Goal: Task Accomplishment & Management: Use online tool/utility

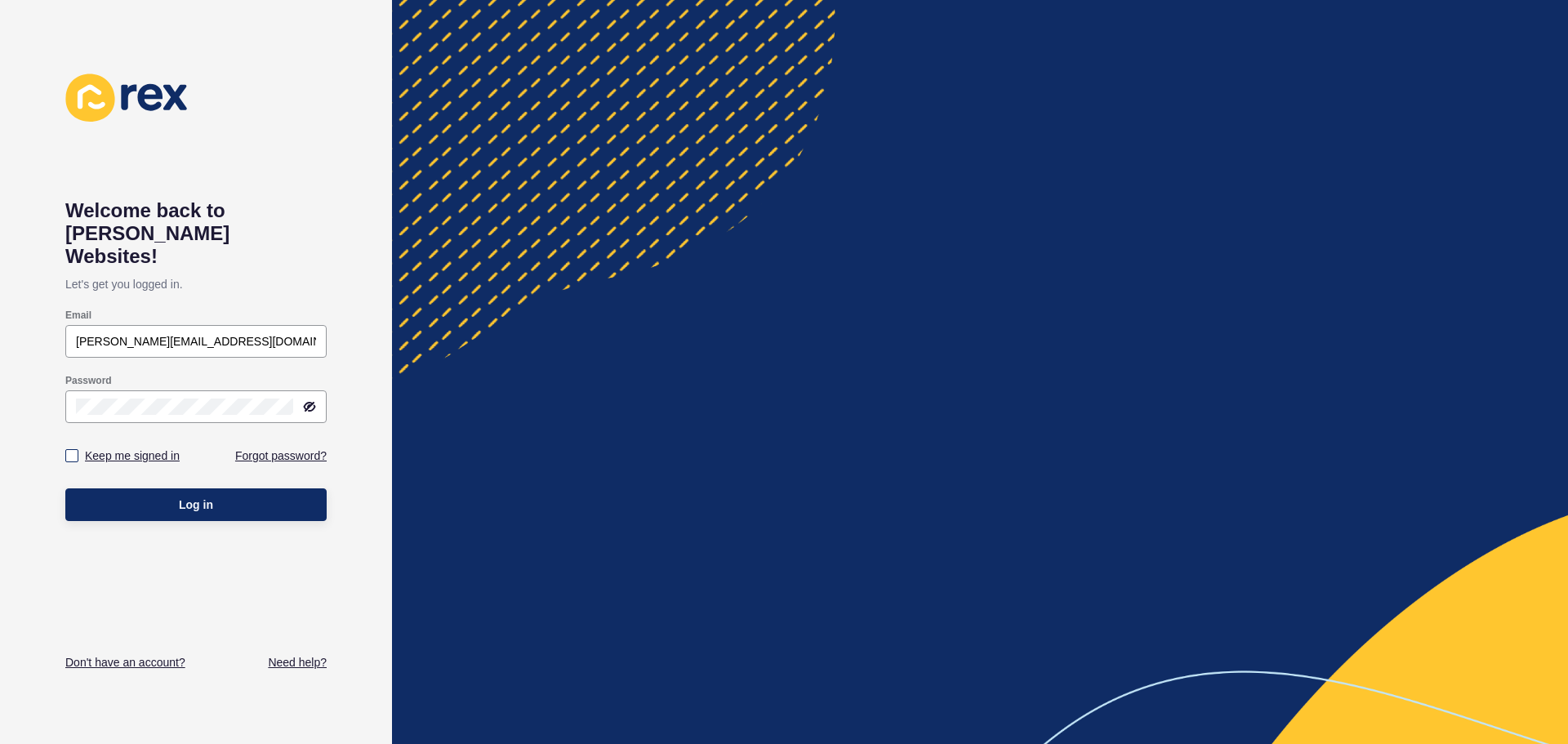
click at [122, 447] on label "Keep me signed in" at bounding box center [131, 455] width 94 height 16
click at [79, 451] on input "Keep me signed in" at bounding box center [74, 456] width 11 height 11
checkbox input "true"
click at [136, 489] on button "Log in" at bounding box center [196, 505] width 261 height 32
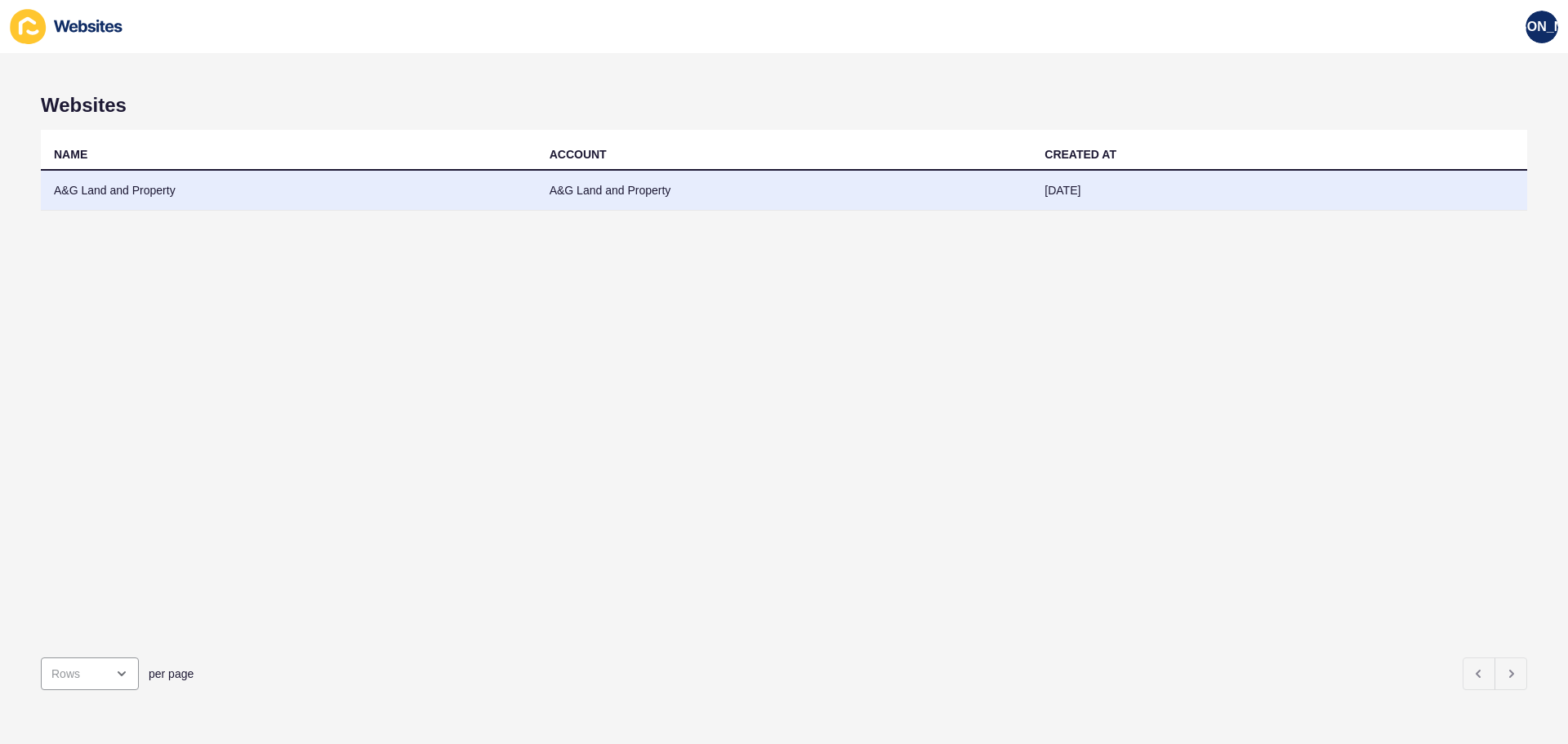
click at [123, 194] on td "A&G Land and Property" at bounding box center [288, 191] width 496 height 40
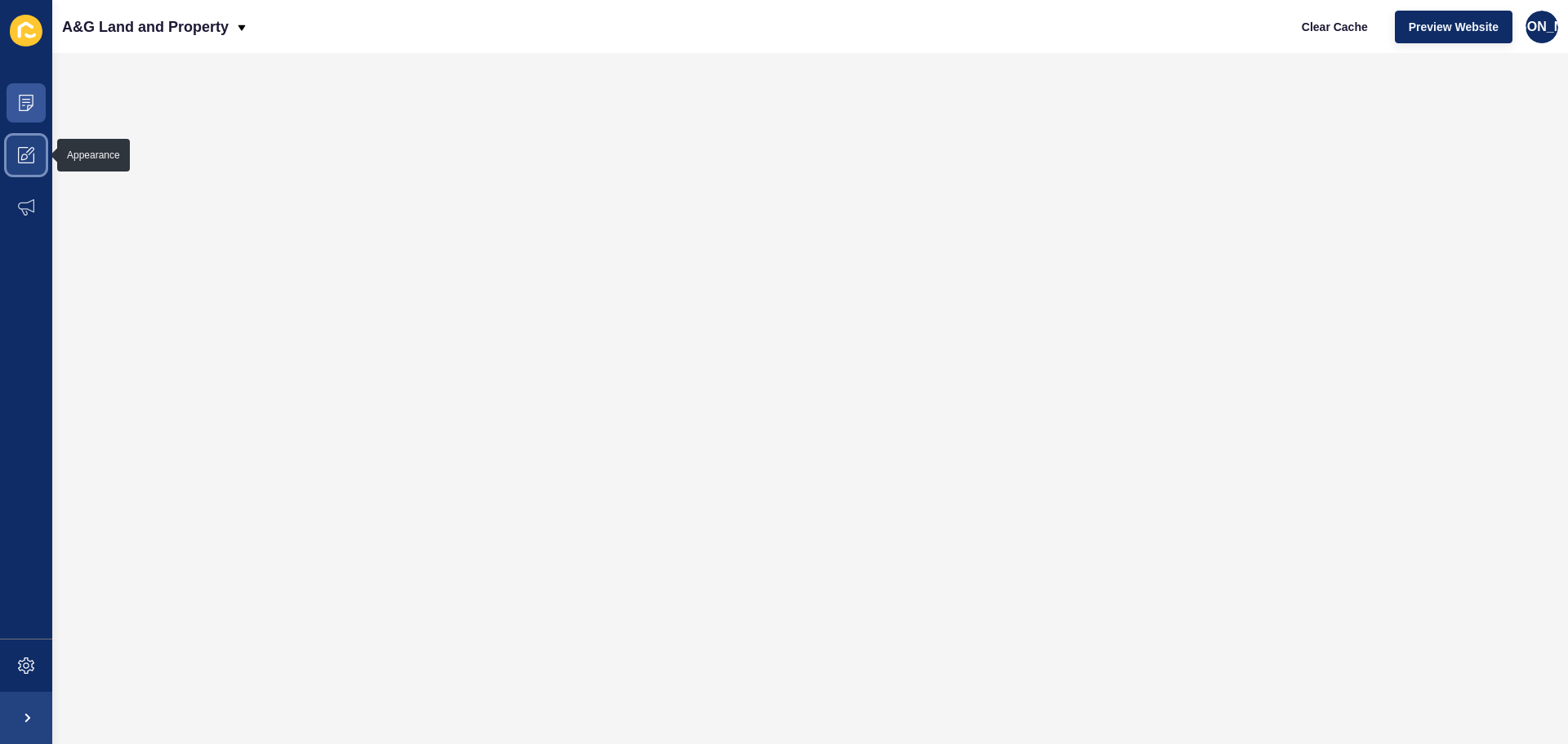
click at [22, 161] on icon at bounding box center [26, 155] width 16 height 16
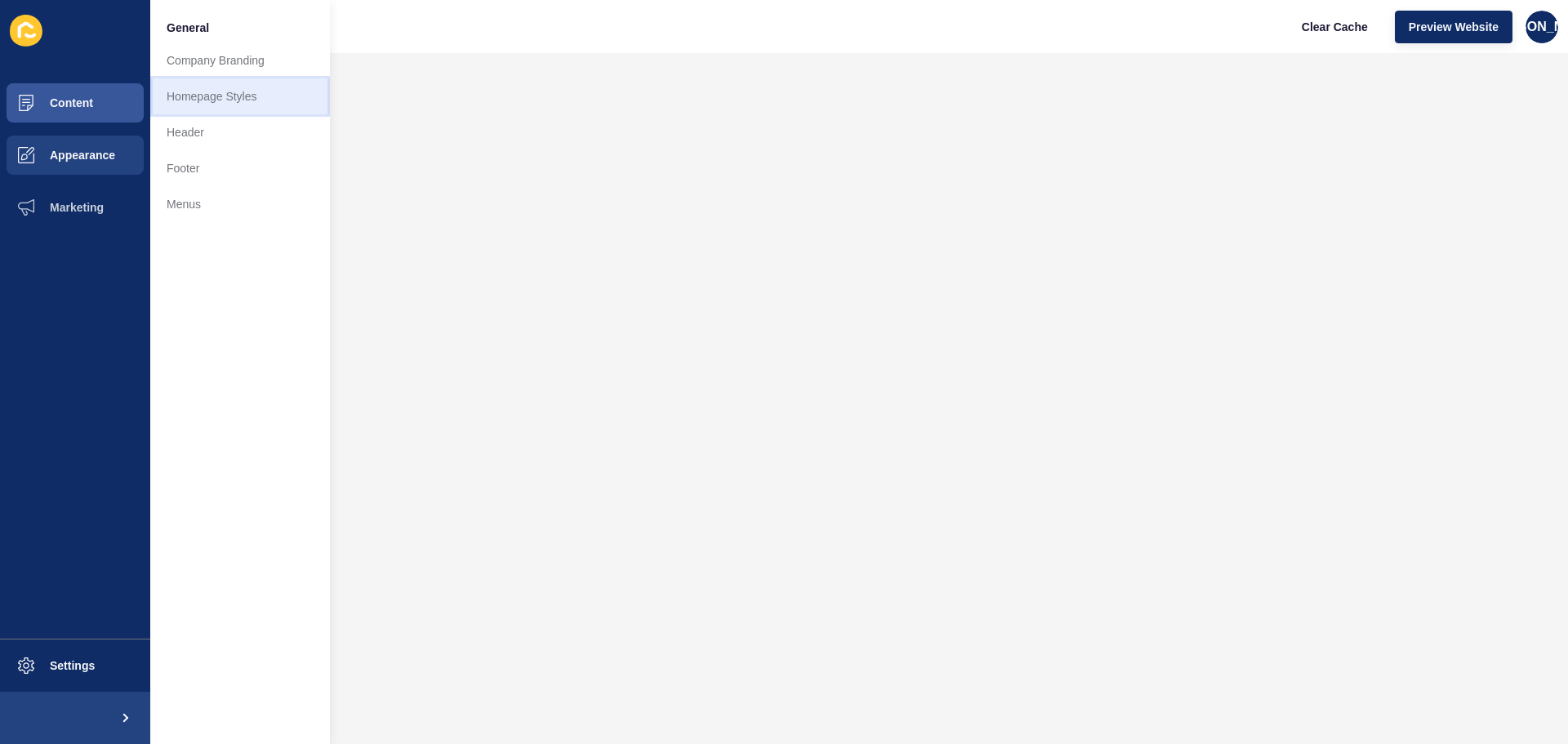
click at [238, 97] on link "Homepage Styles" at bounding box center [240, 96] width 180 height 36
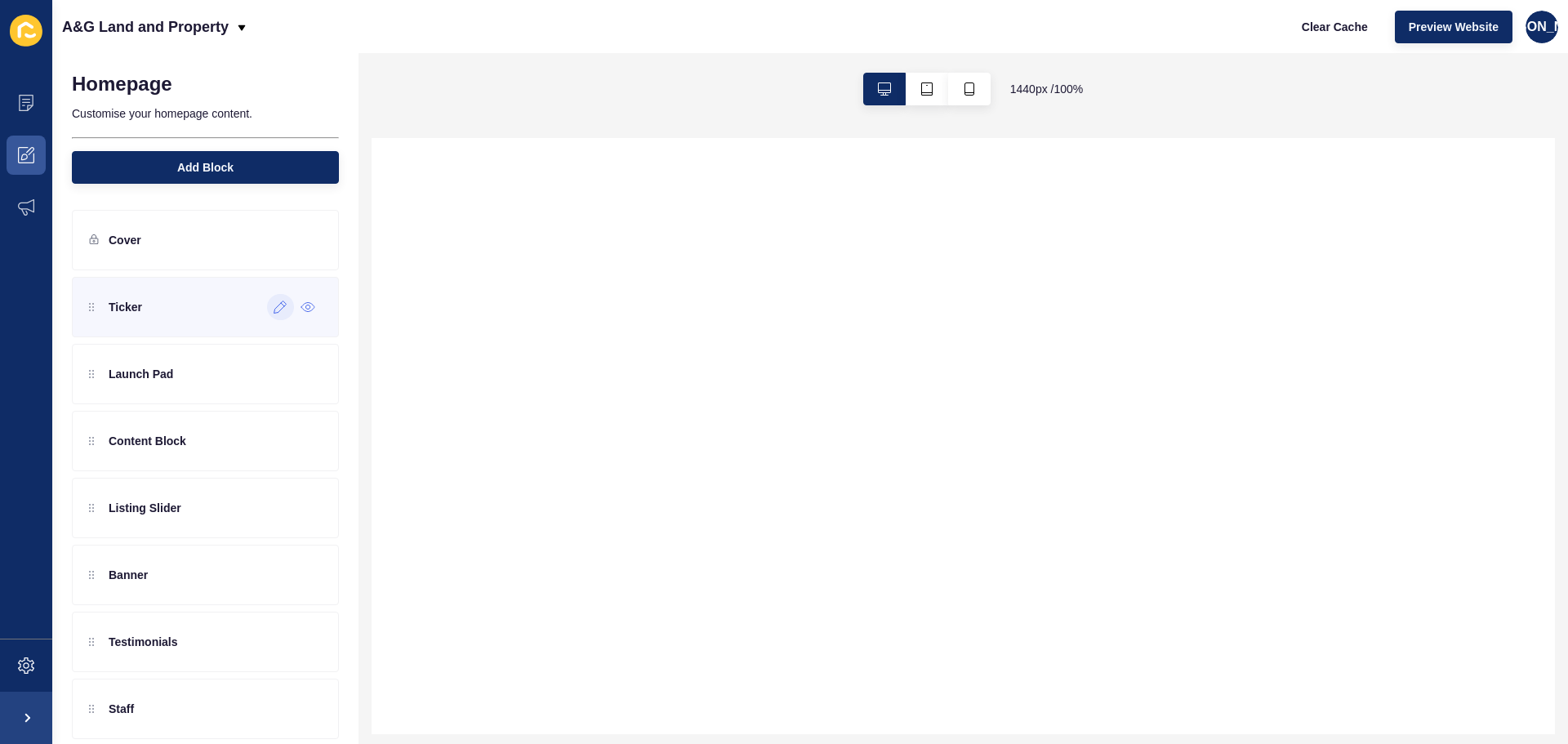
click at [273, 309] on icon at bounding box center [280, 307] width 13 height 13
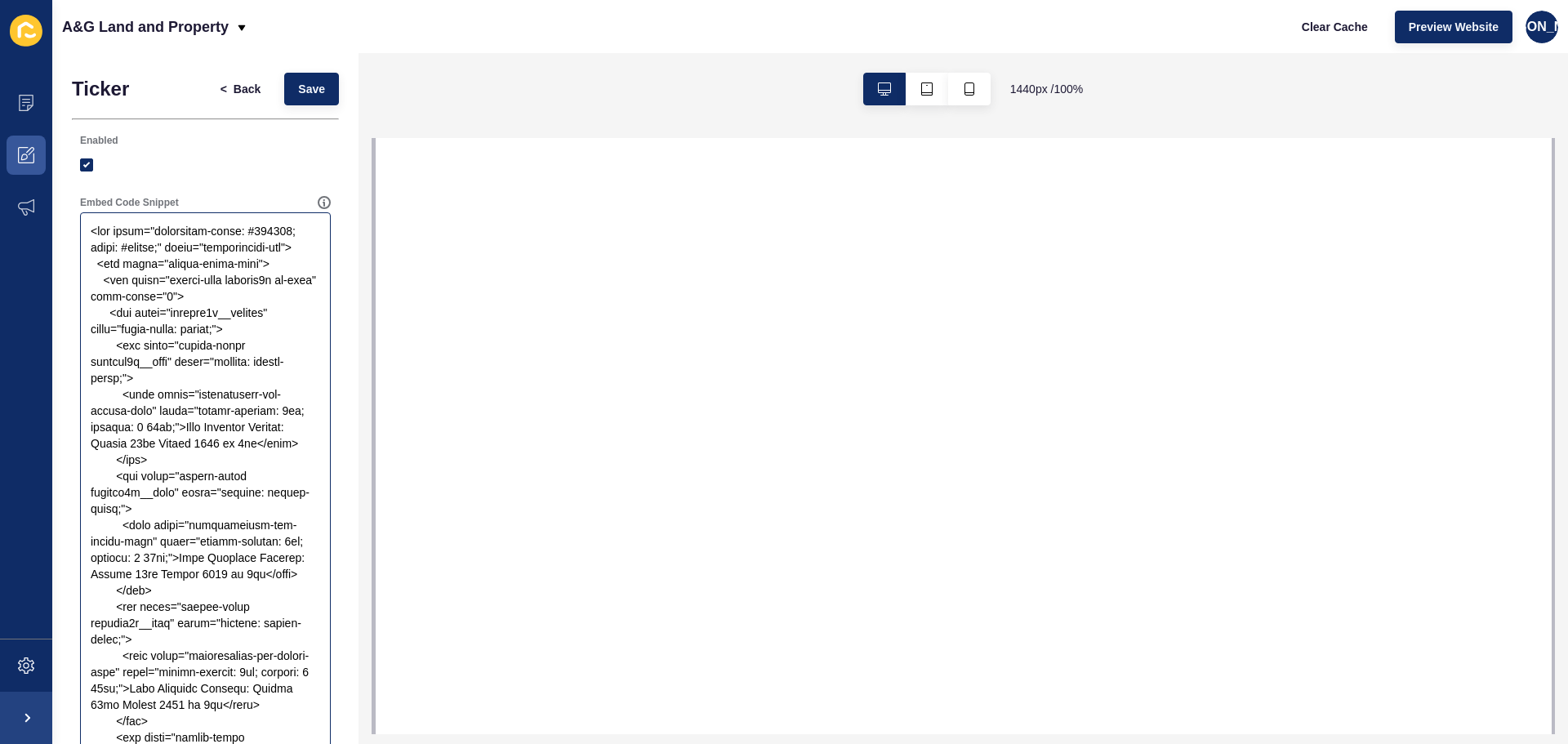
select select
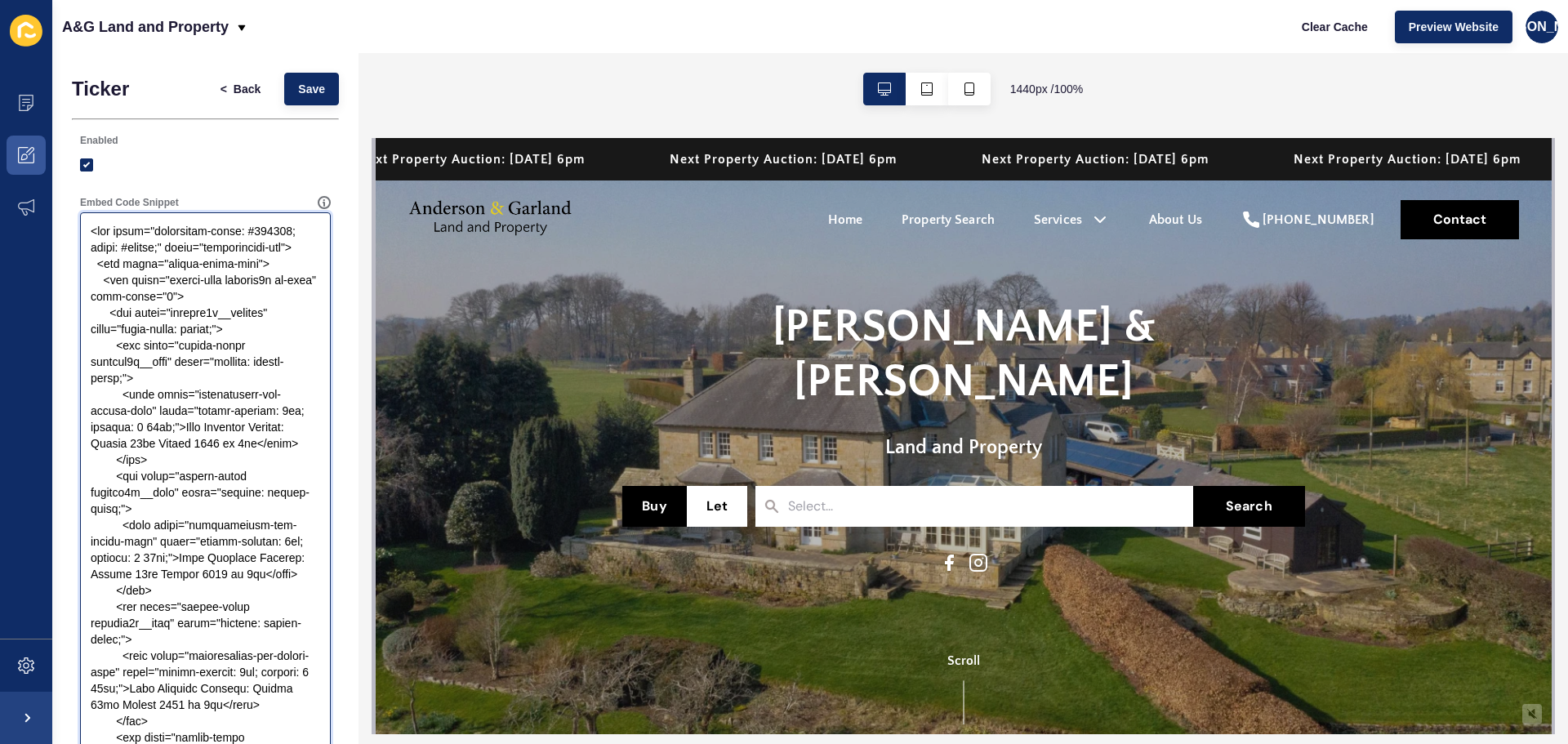
drag, startPoint x: 190, startPoint y: 442, endPoint x: 115, endPoint y: 479, distance: 83.6
click at [115, 479] on textarea "Embed Code Snippet" at bounding box center [205, 542] width 246 height 653
paste textarea "Specialising in land and property sales, valuations and auctions"
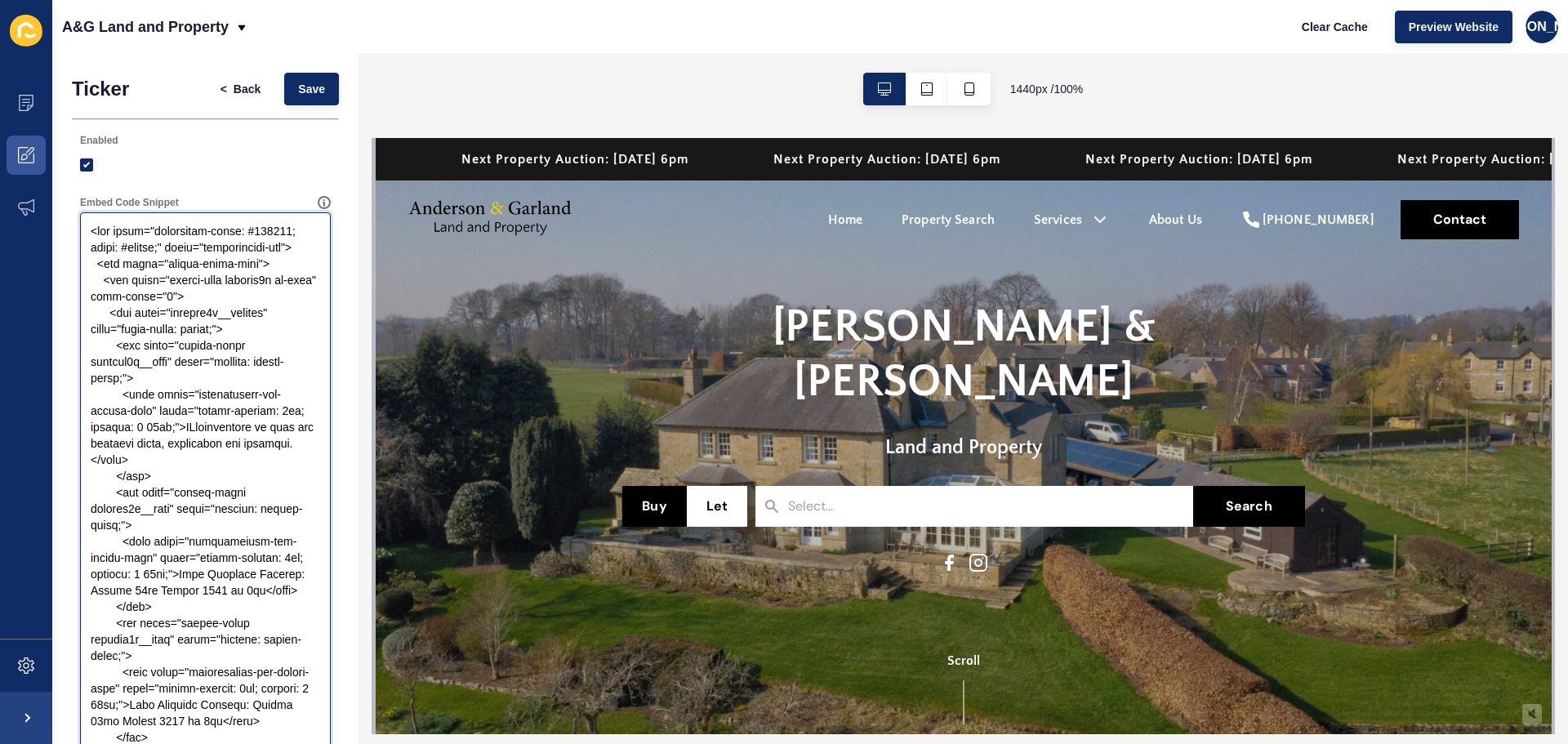
drag, startPoint x: 136, startPoint y: 476, endPoint x: 194, endPoint y: 443, distance: 66.7
click at [194, 443] on textarea "Embed Code Snippet" at bounding box center [205, 542] width 246 height 653
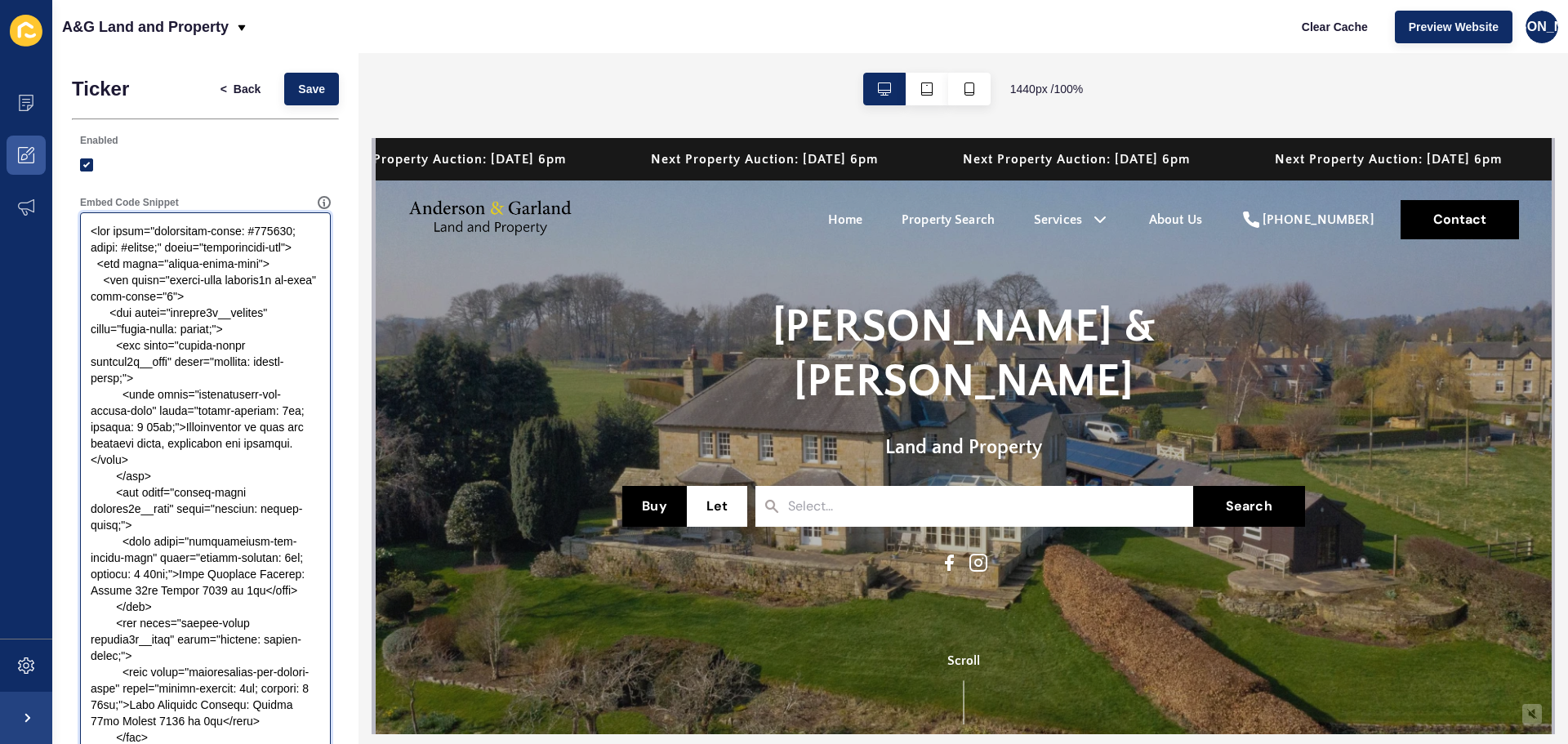
drag, startPoint x: 188, startPoint y: 442, endPoint x: 136, endPoint y: 479, distance: 63.8
click at [136, 479] on textarea "Embed Code Snippet" at bounding box center [205, 542] width 246 height 653
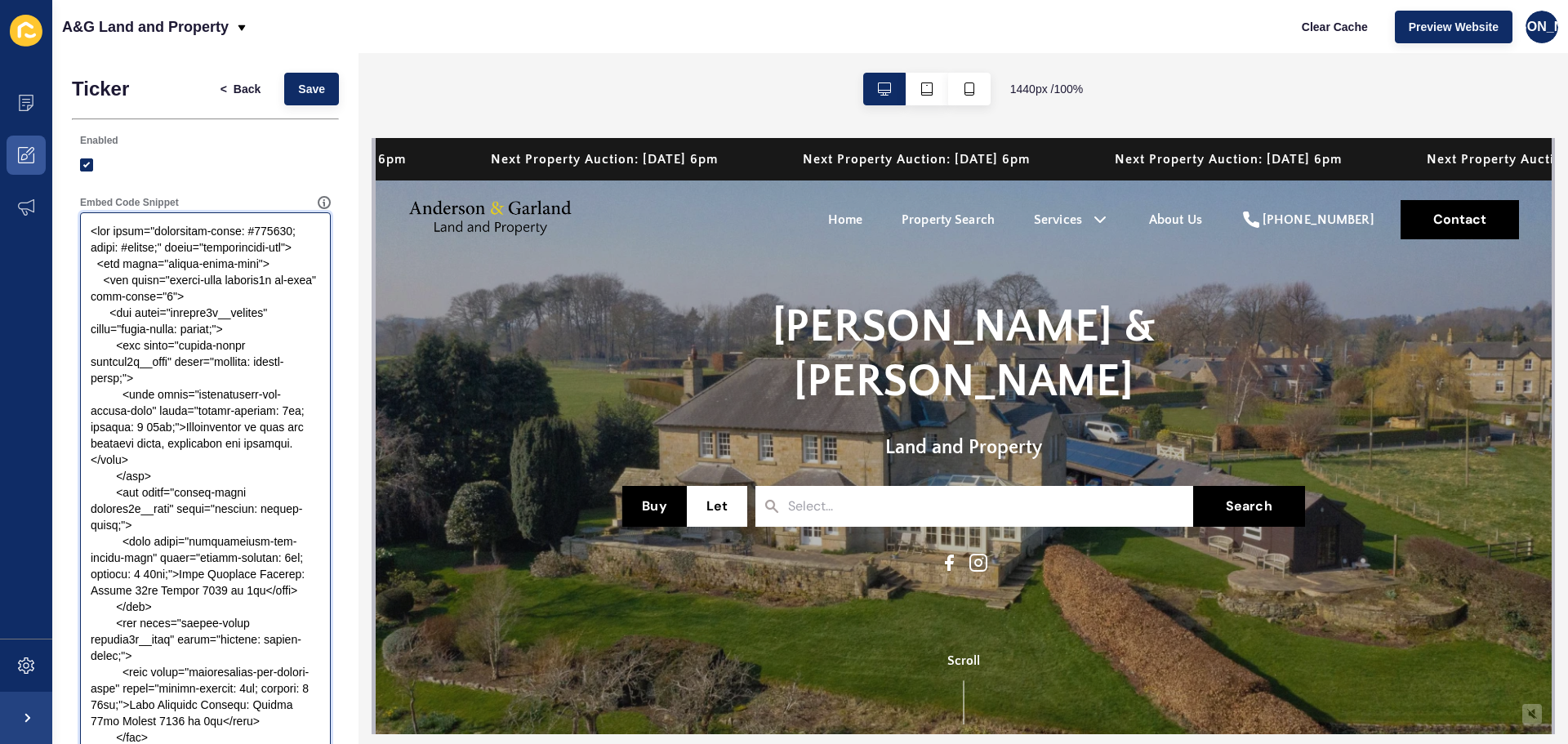
drag, startPoint x: 186, startPoint y: 588, endPoint x: 109, endPoint y: 627, distance: 86.3
click at [109, 627] on textarea "Embed Code Snippet" at bounding box center [205, 542] width 246 height 653
paste textarea "Specialising in land and property sales, valuations and auctions."
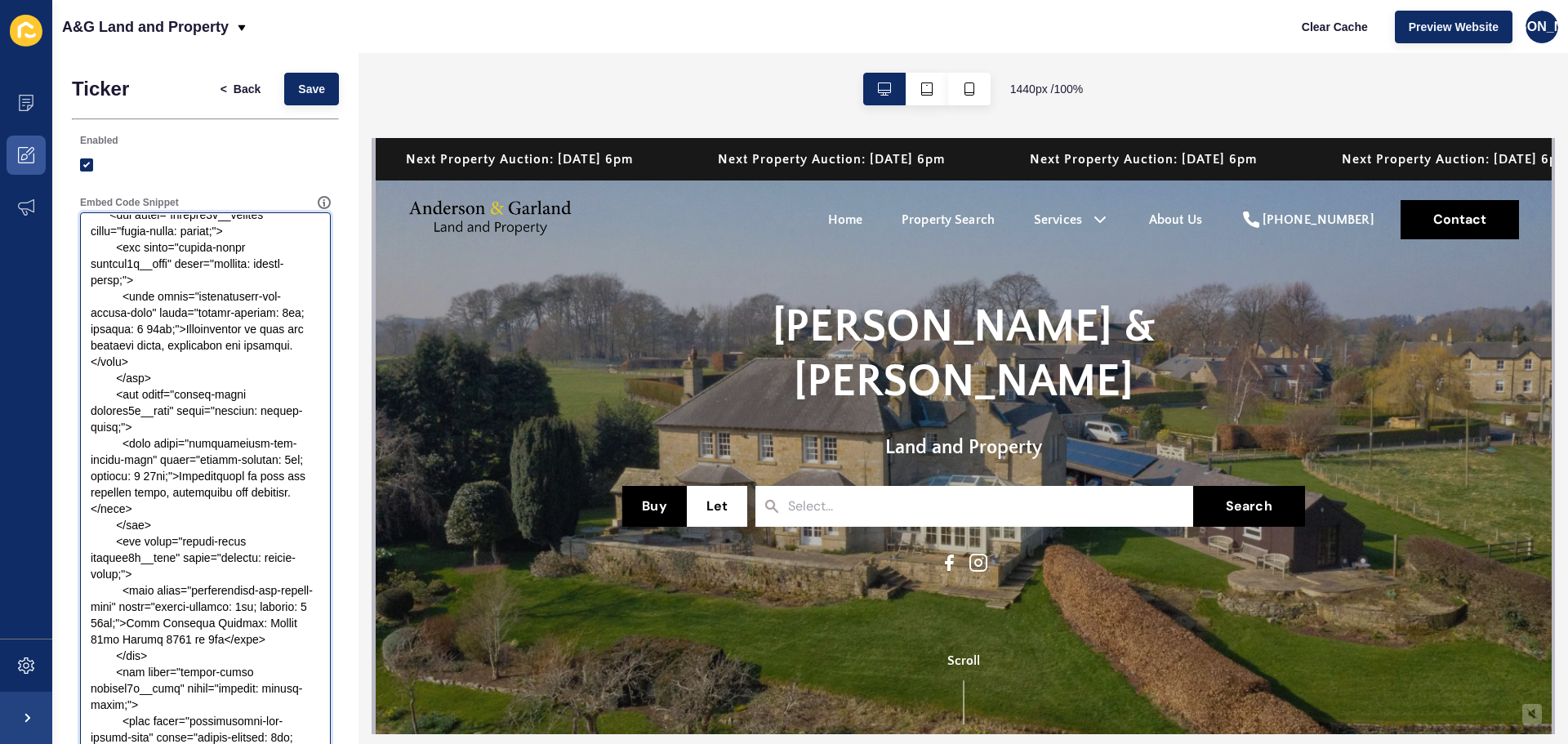
scroll to position [147, 0]
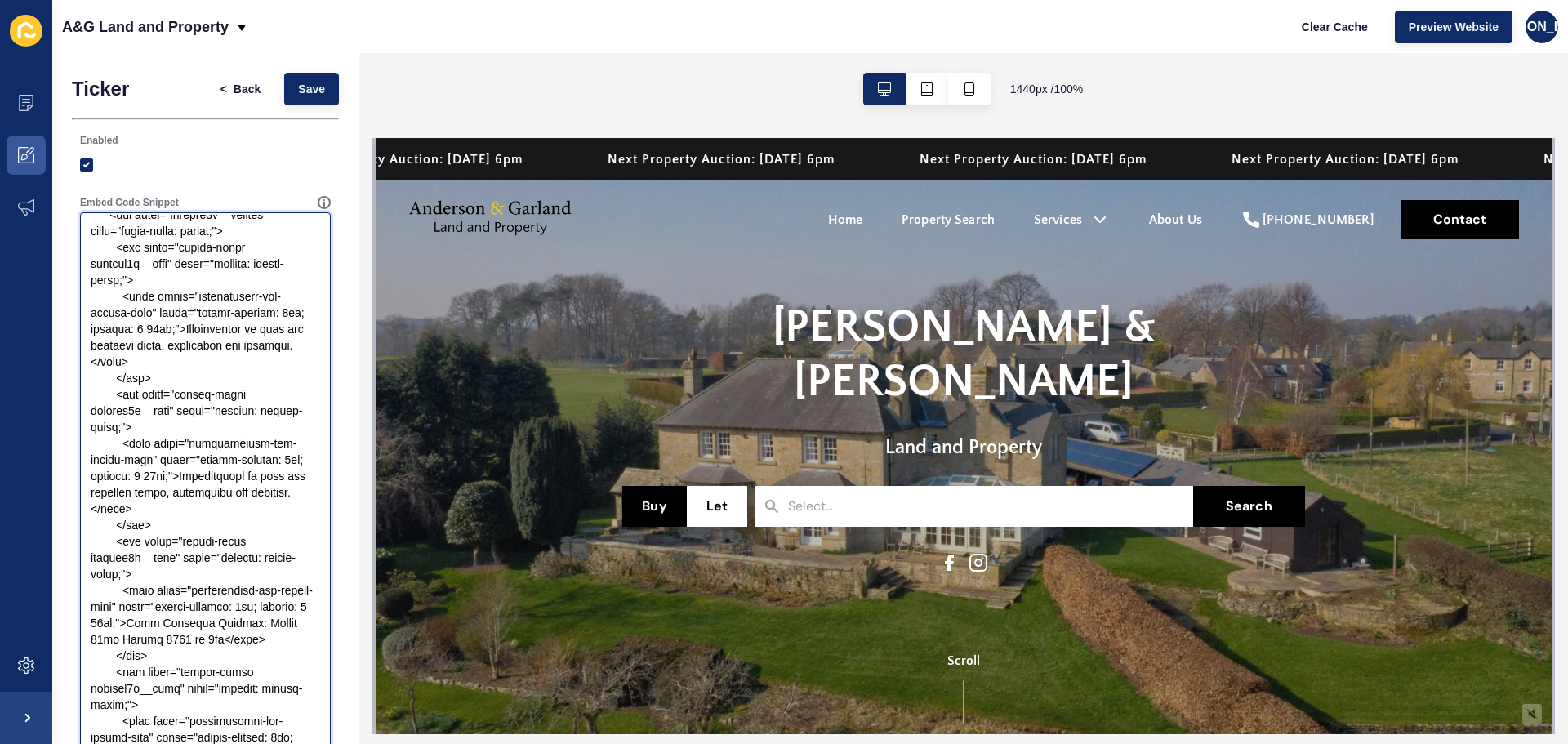
drag, startPoint x: 188, startPoint y: 590, endPoint x: 110, endPoint y: 624, distance: 85.1
click at [110, 624] on textarea "Embed Code Snippet" at bounding box center [205, 542] width 246 height 653
paste textarea "Specialising in land and property sales, valuations and auctions."
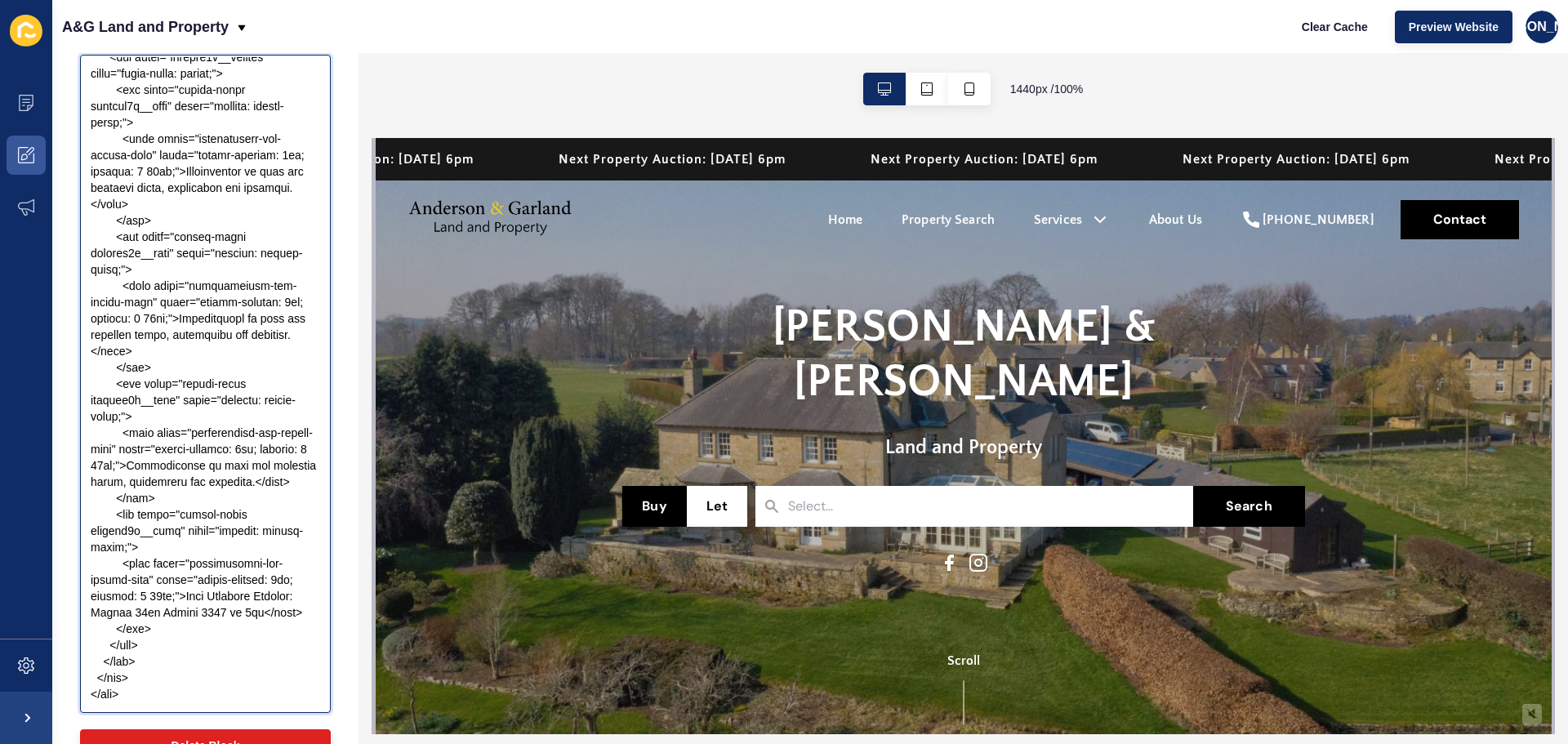
scroll to position [164, 0]
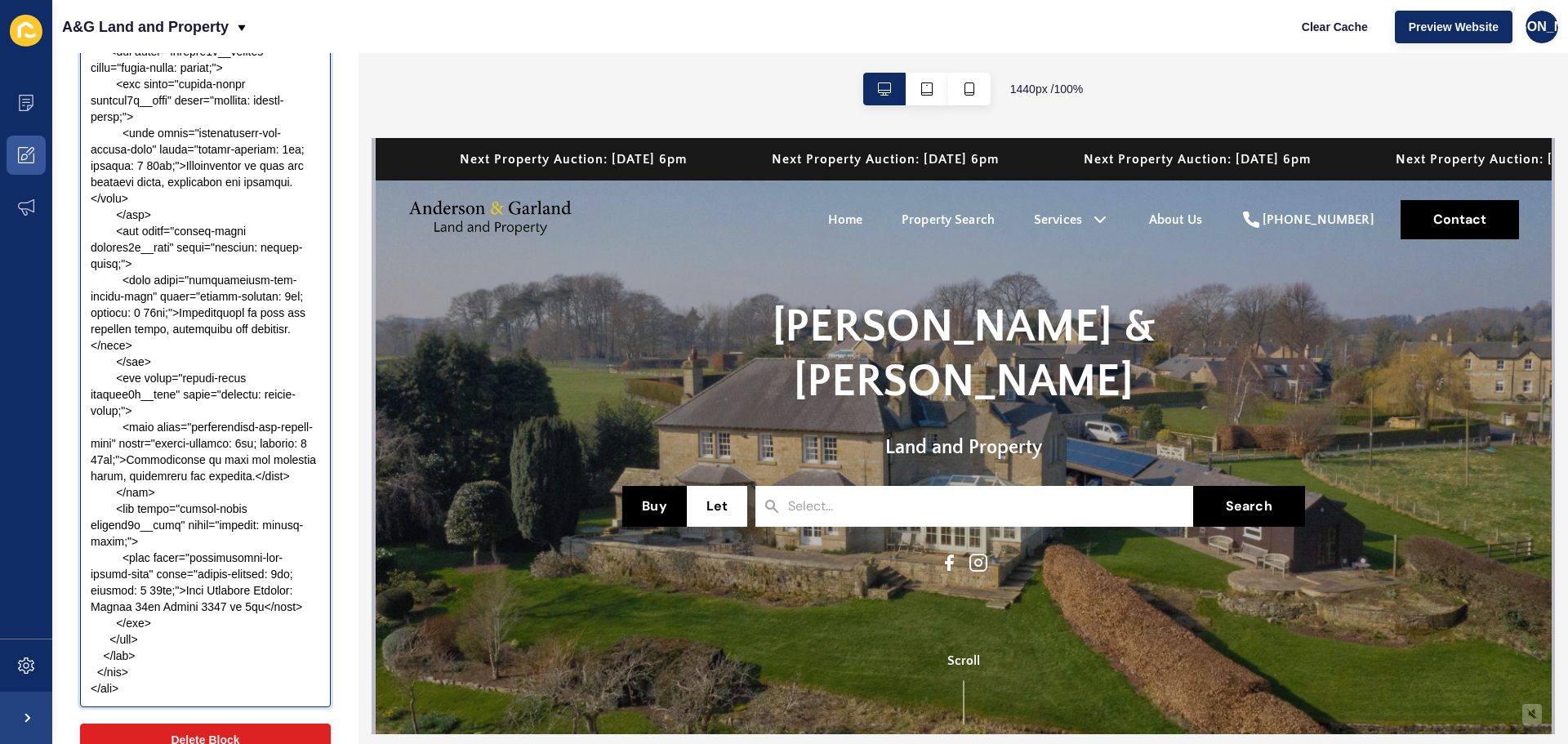
drag, startPoint x: 186, startPoint y: 570, endPoint x: 113, endPoint y: 609, distance: 82.8
click at [113, 609] on textarea "Embed Code Snippet" at bounding box center [205, 378] width 246 height 653
paste textarea "Specialising in land and property sales, valuations and auctions."
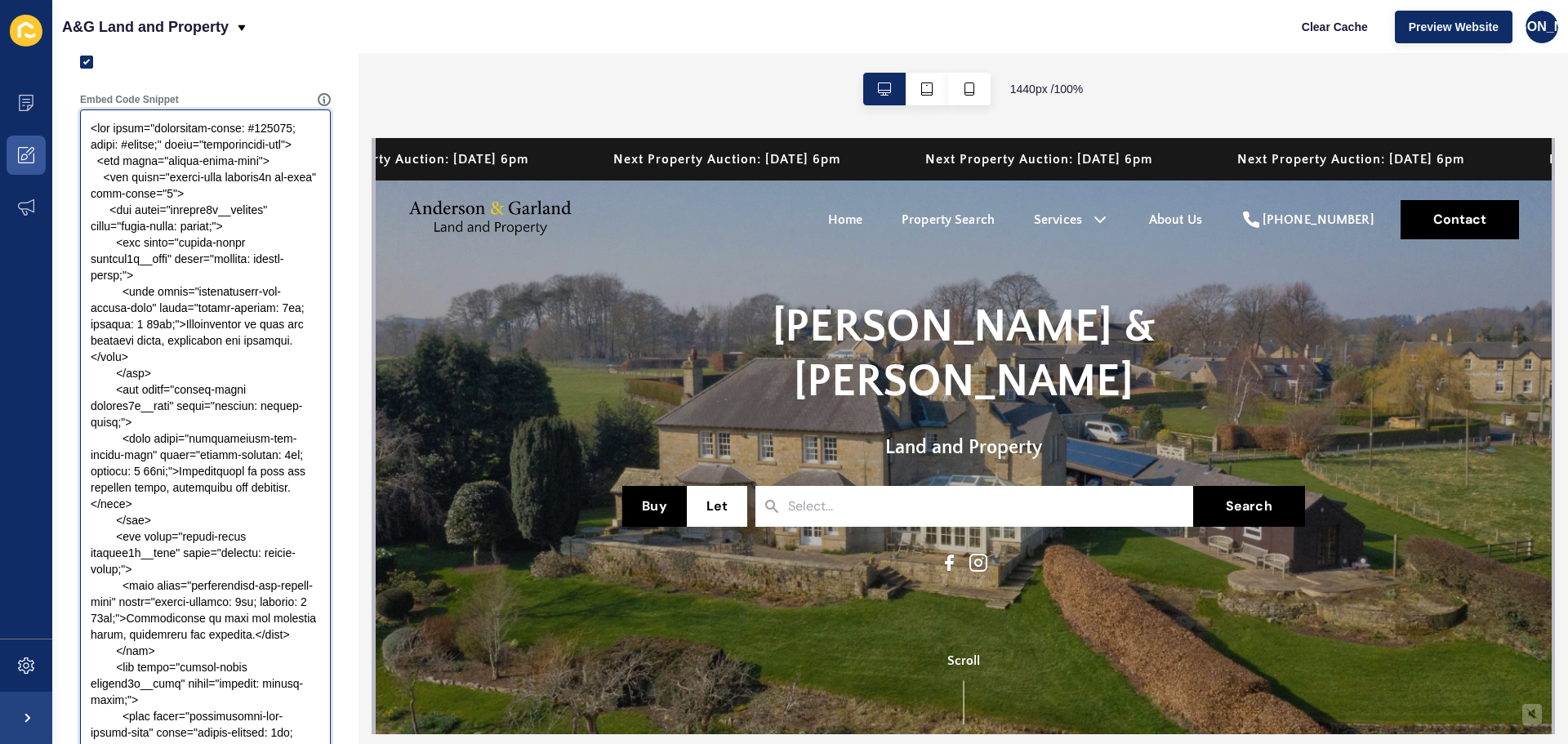
scroll to position [0, 0]
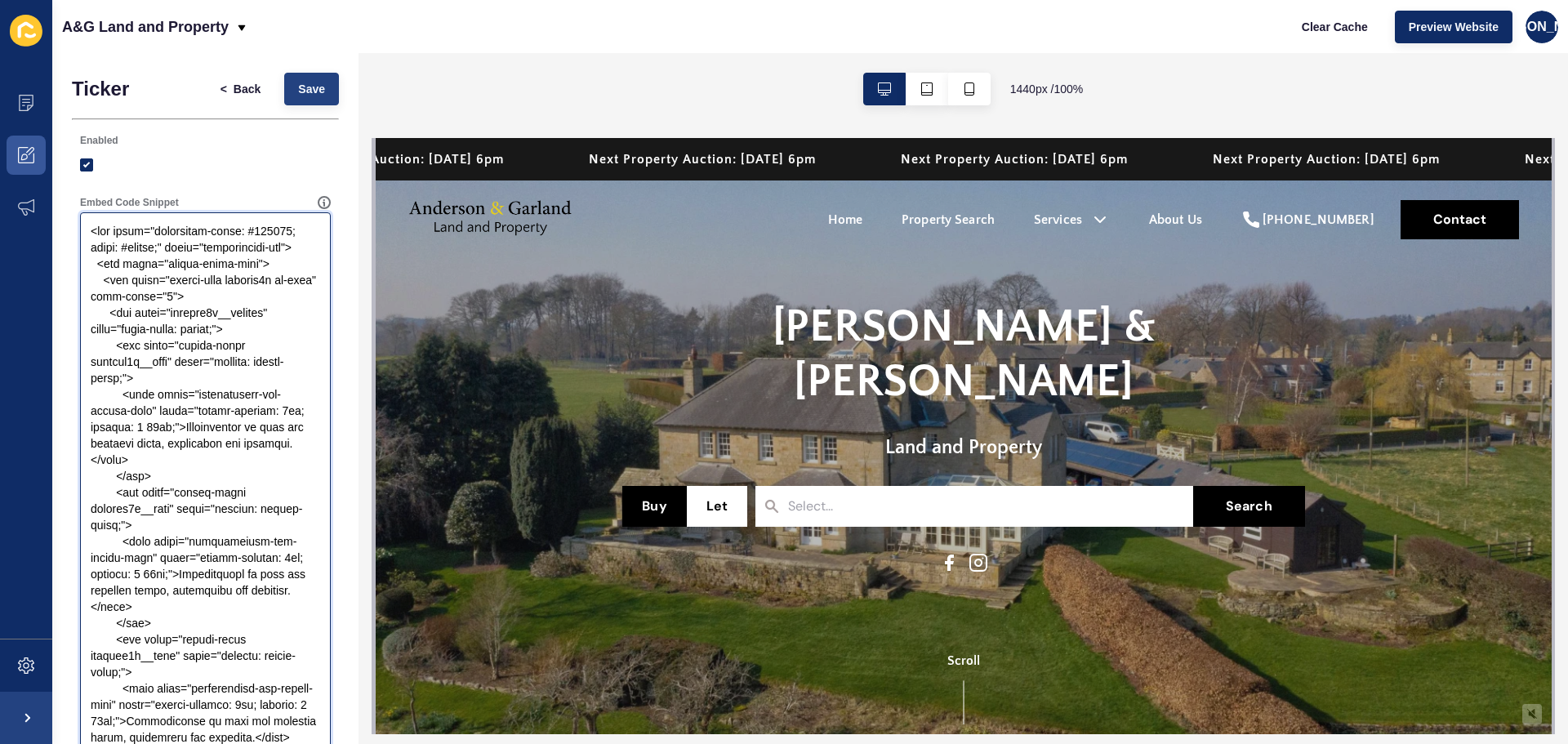
type textarea "<div style="background-color: #181818; color: #ffffff;" class="announcement-bar…"
click at [298, 92] on span "Save" at bounding box center [311, 89] width 27 height 16
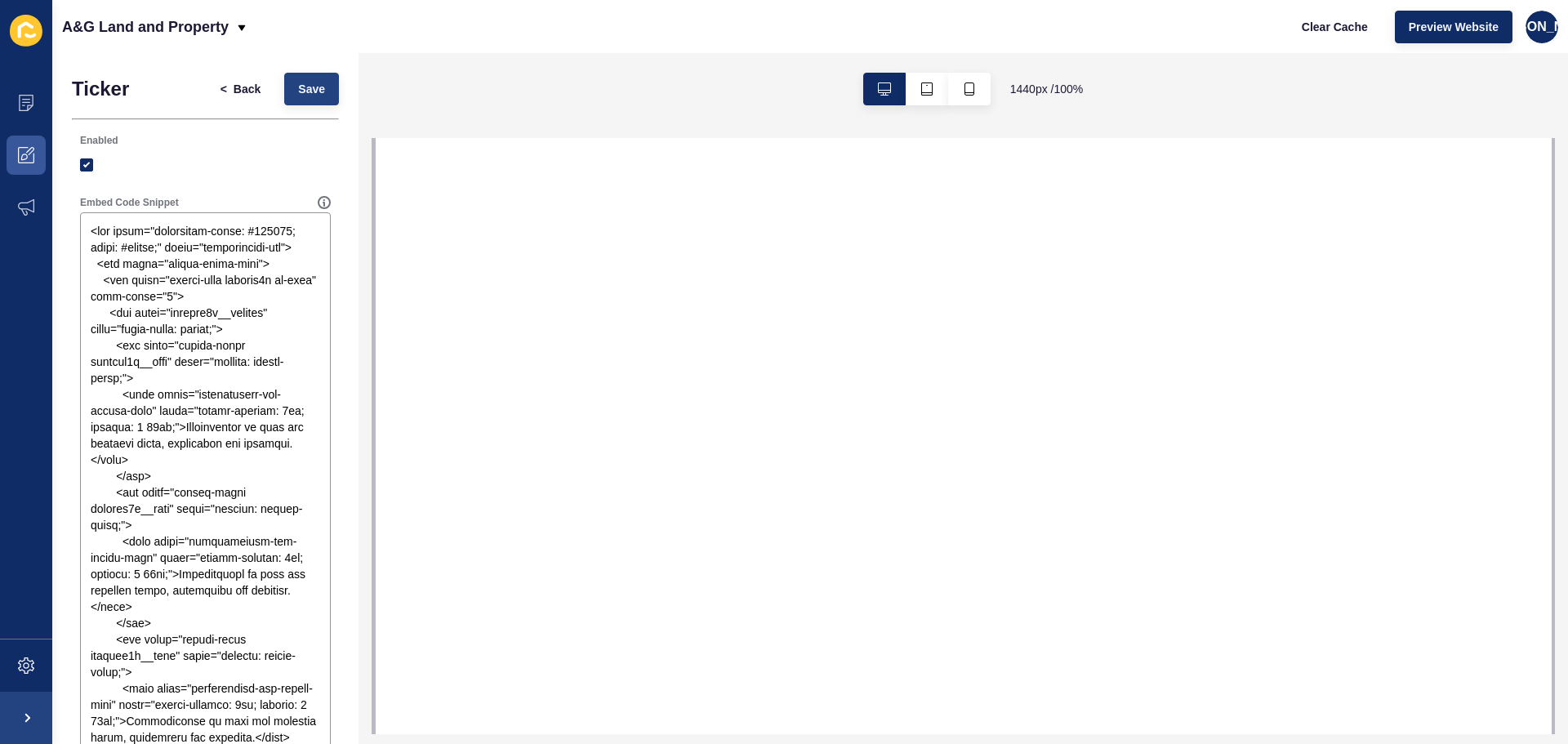
select select
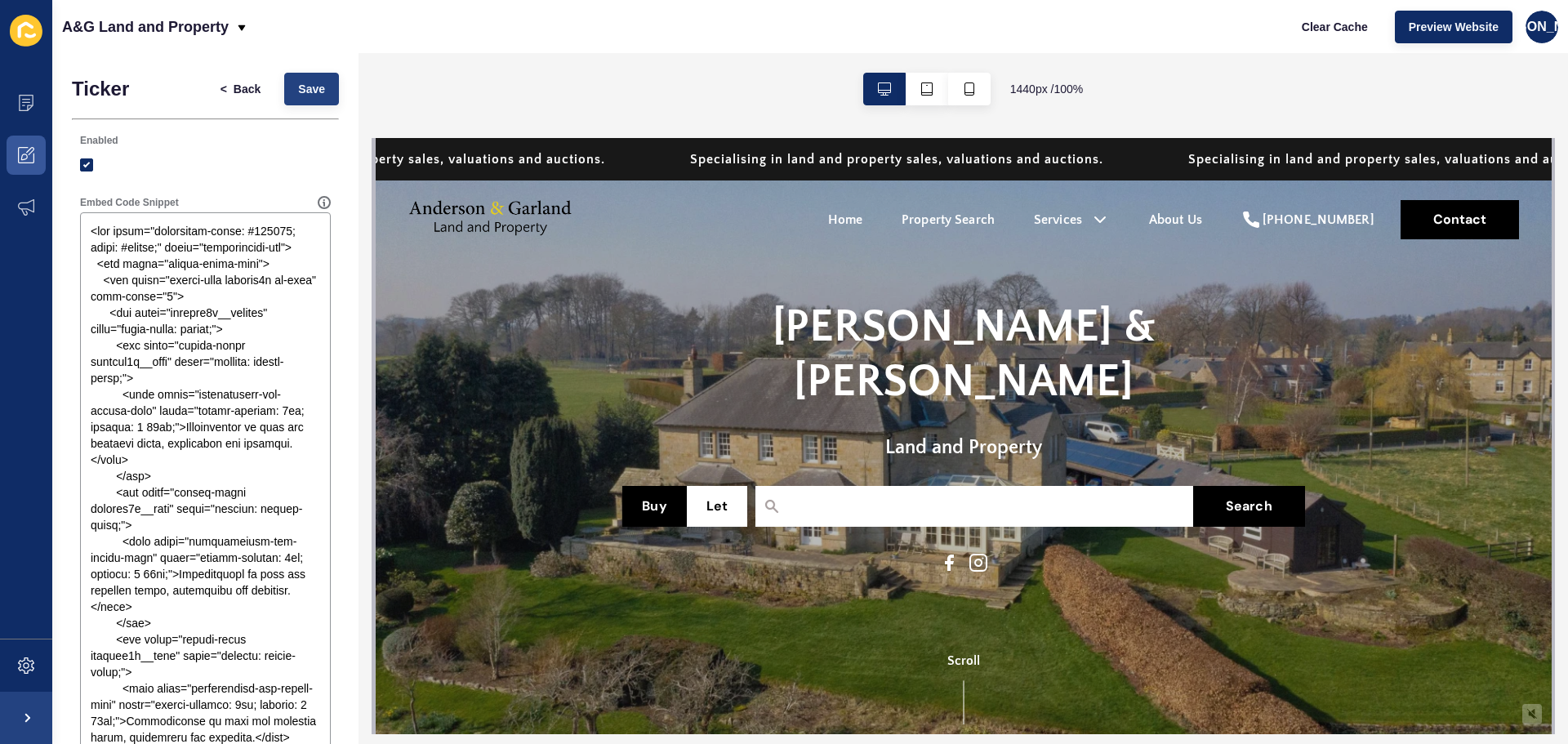
drag, startPoint x: 308, startPoint y: 108, endPoint x: 288, endPoint y: 103, distance: 20.6
click at [308, 108] on div "< Back Save" at bounding box center [273, 88] width 142 height 42
click at [254, 85] on button "< Back" at bounding box center [241, 89] width 68 height 32
